Goal: Task Accomplishment & Management: Complete application form

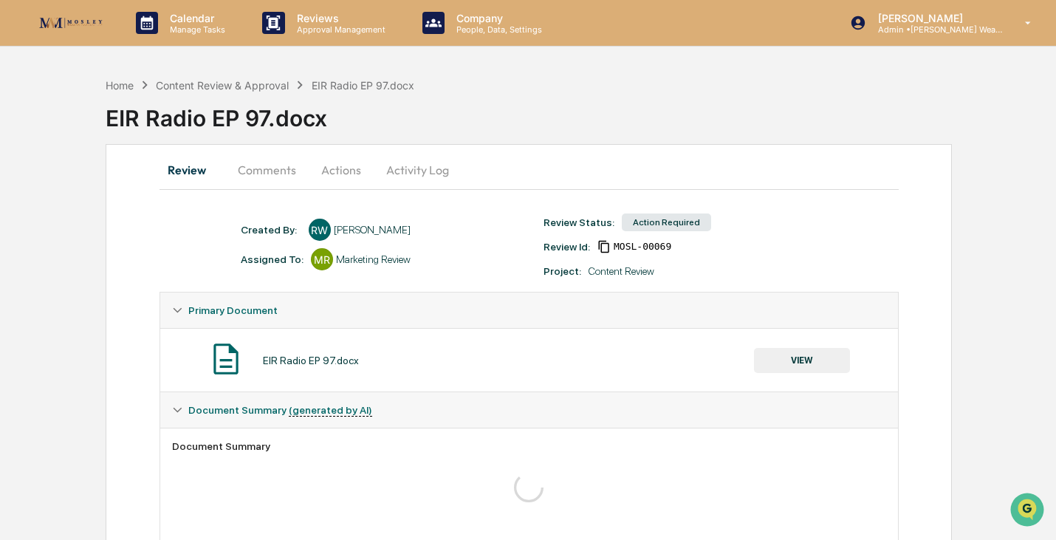
click at [704, 100] on div "EIR Radio EP 97.docx" at bounding box center [581, 112] width 950 height 38
click at [269, 86] on div "Content Review & Approval" at bounding box center [222, 85] width 133 height 13
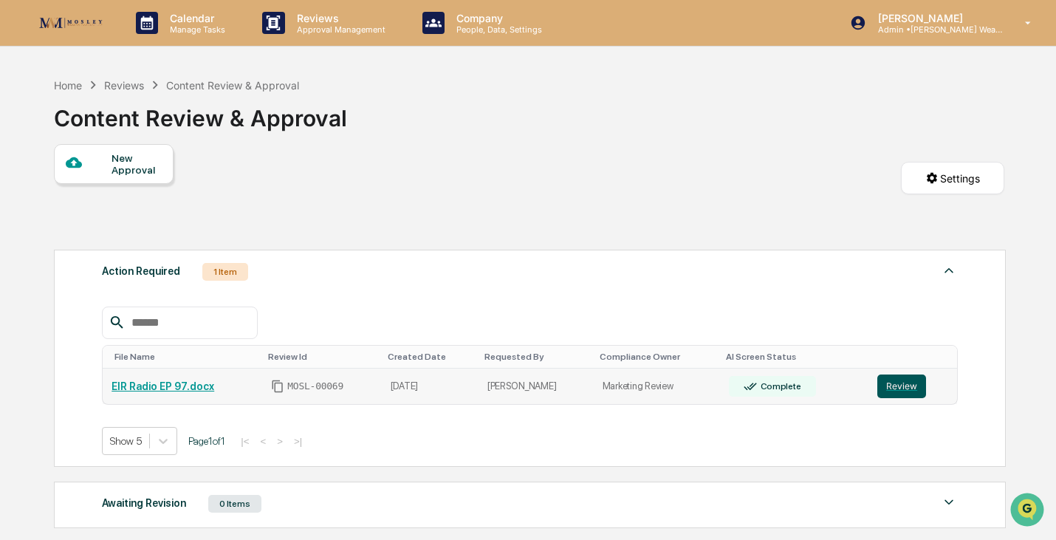
click at [898, 394] on button "Review" at bounding box center [901, 386] width 49 height 24
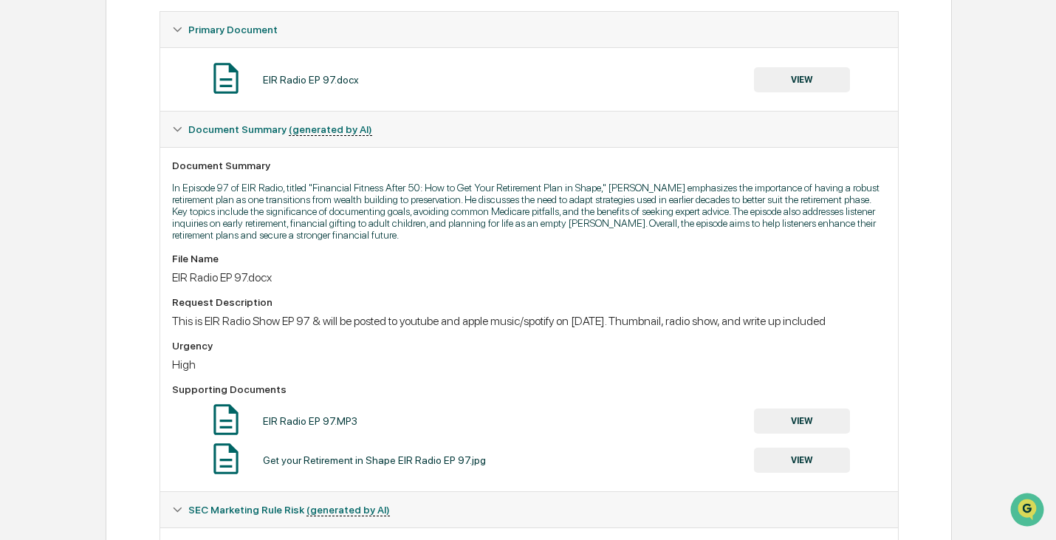
scroll to position [378, 0]
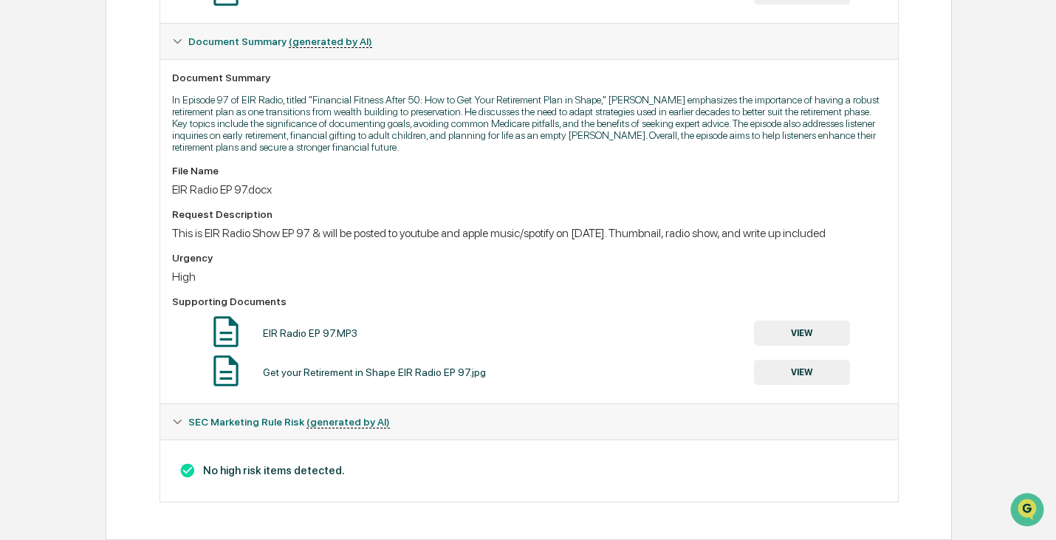
click at [815, 330] on button "VIEW" at bounding box center [802, 332] width 96 height 25
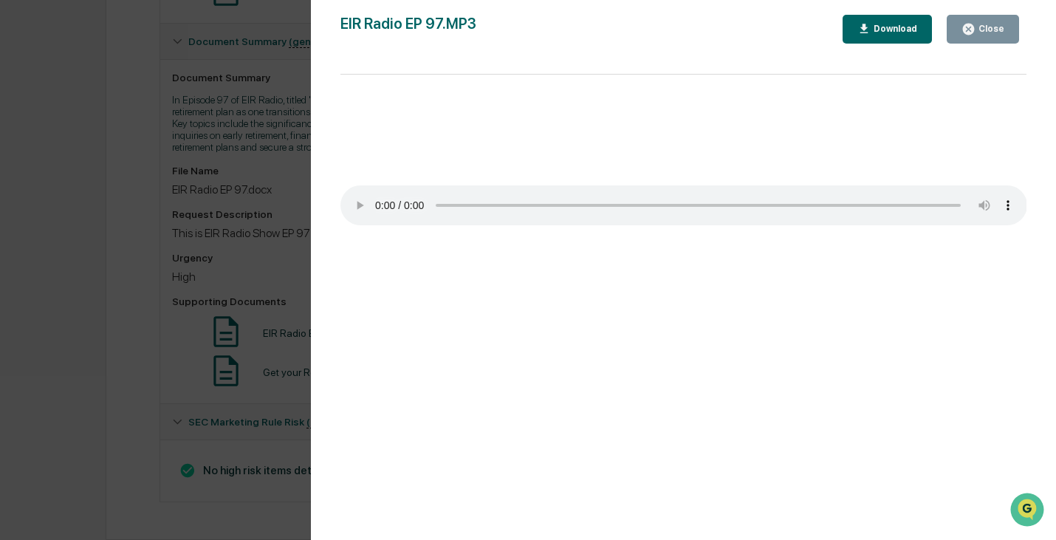
click at [984, 30] on div "Close" at bounding box center [989, 29] width 29 height 10
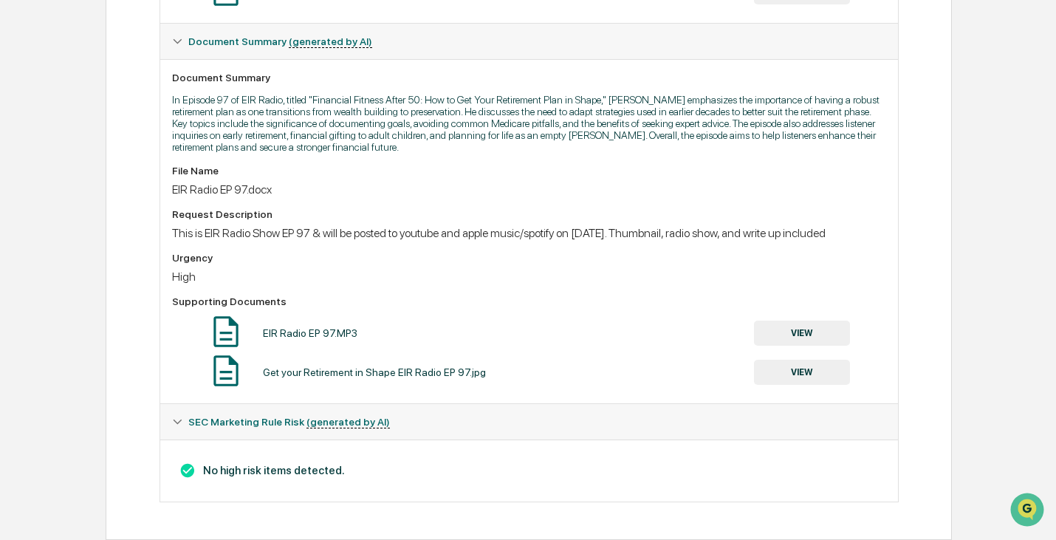
click at [803, 373] on button "VIEW" at bounding box center [802, 372] width 96 height 25
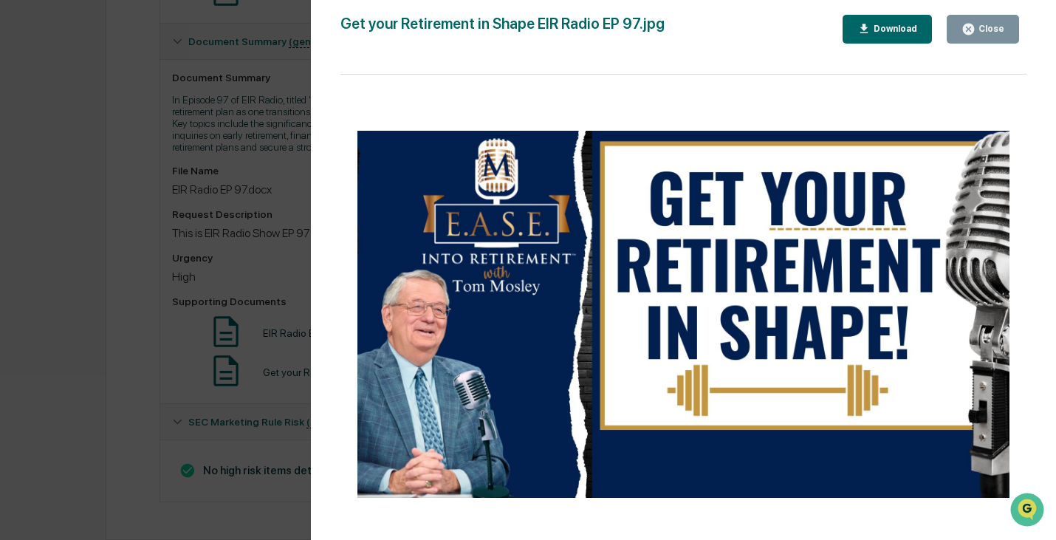
click at [983, 38] on button "Close" at bounding box center [982, 29] width 72 height 29
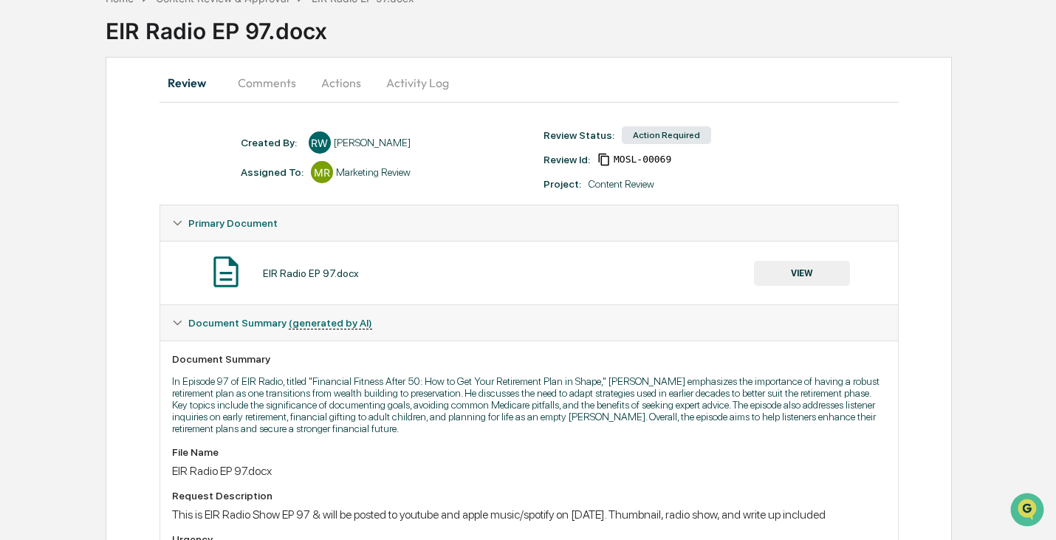
scroll to position [85, 0]
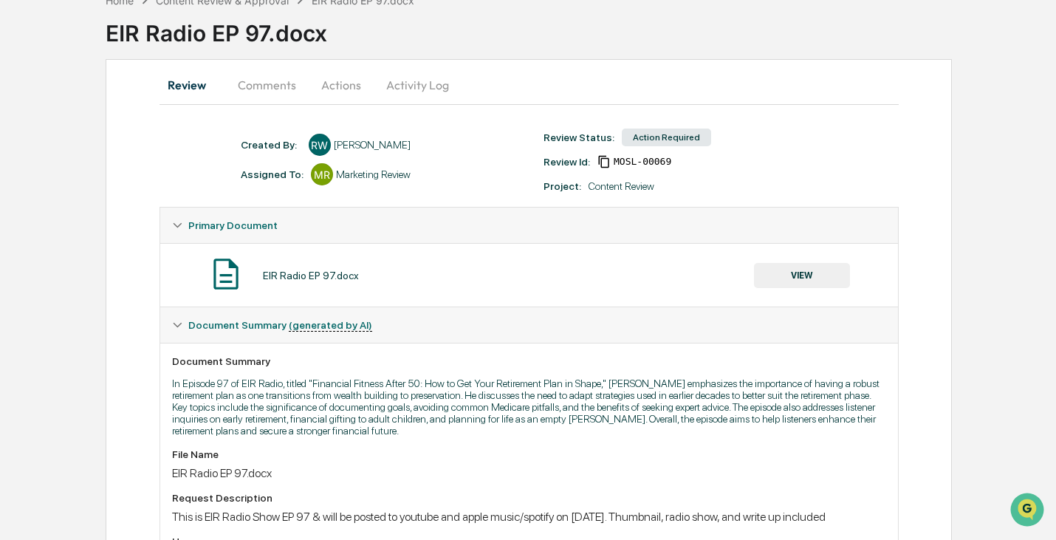
click at [330, 86] on button "Actions" at bounding box center [341, 84] width 66 height 35
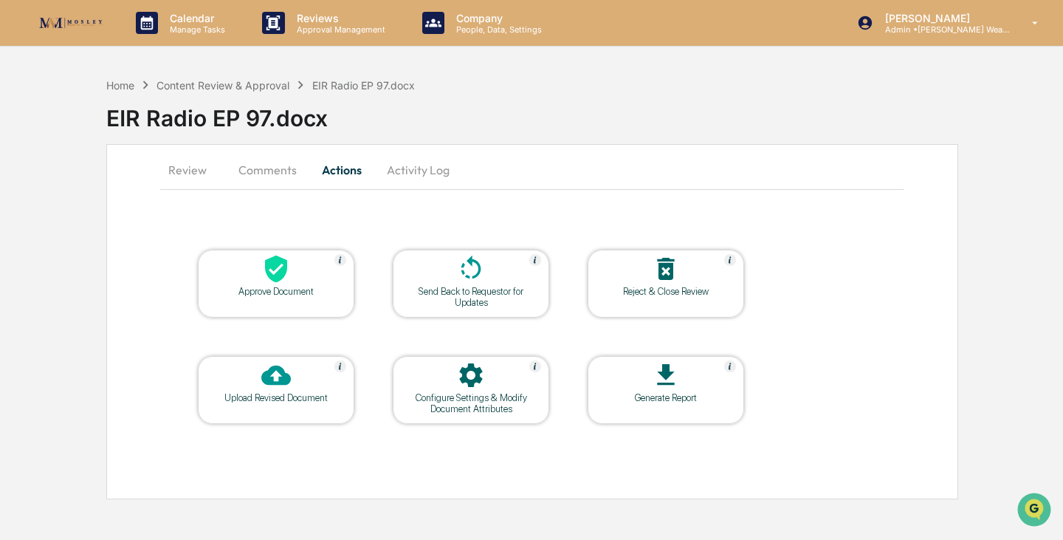
click at [281, 275] on icon at bounding box center [276, 268] width 22 height 27
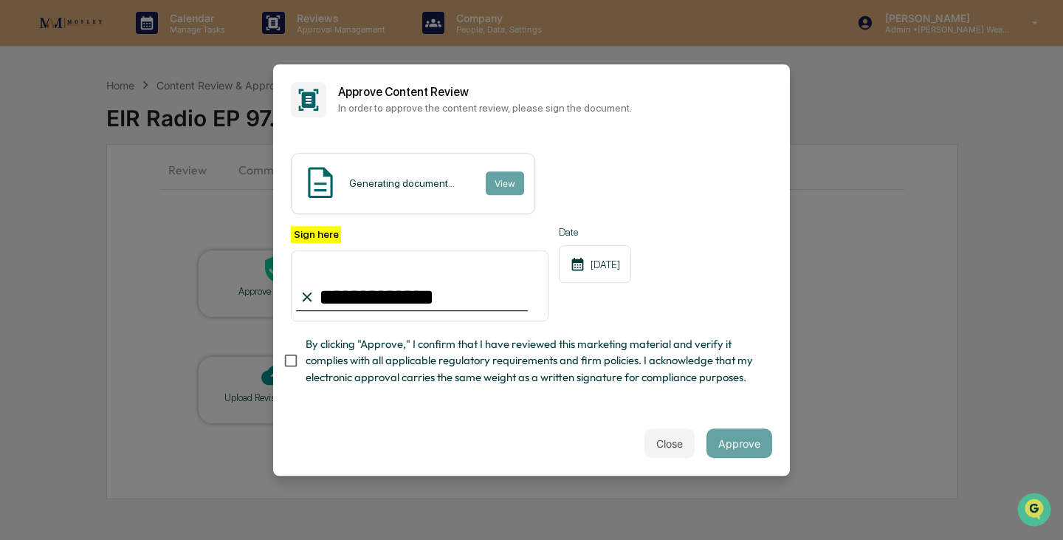
type input "**********"
click at [460, 300] on input "**********" at bounding box center [420, 285] width 258 height 71
click at [736, 455] on button "Approve" at bounding box center [740, 443] width 66 height 30
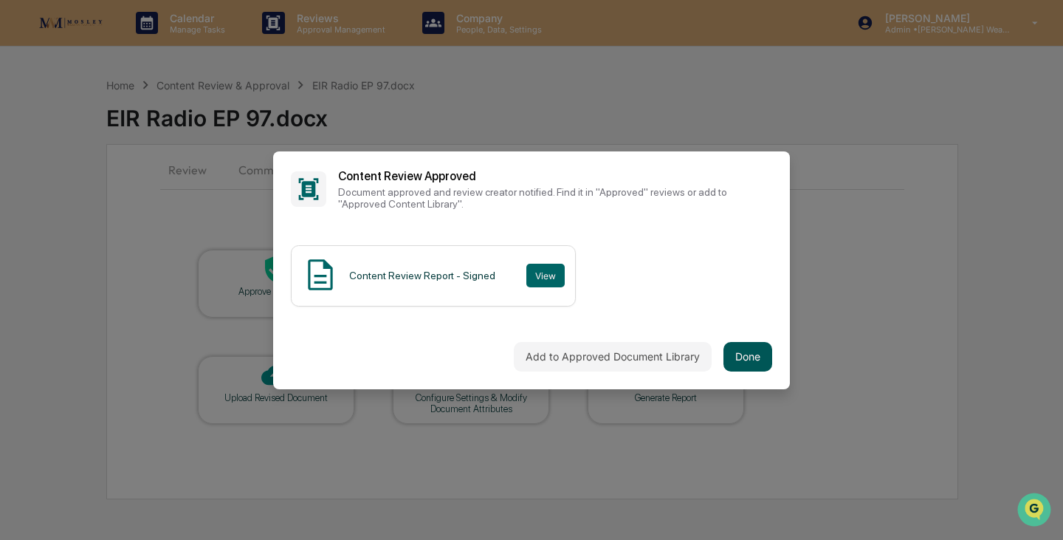
click at [738, 354] on button "Done" at bounding box center [748, 357] width 49 height 30
